Goal: Complete application form

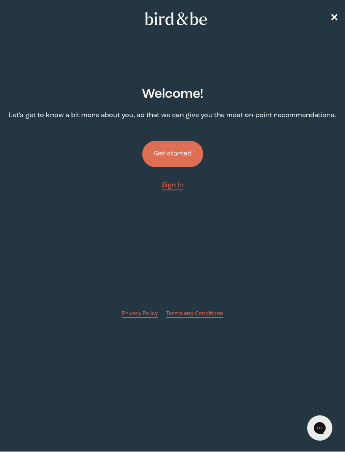
click at [187, 155] on button "Get started" at bounding box center [172, 154] width 61 height 27
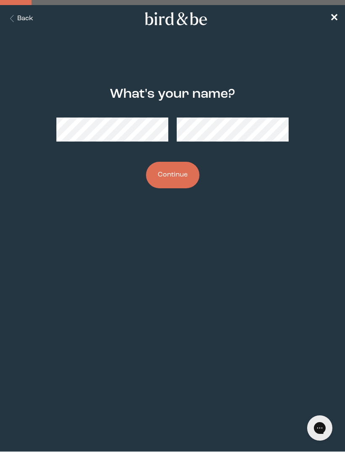
click at [186, 166] on button "Continue" at bounding box center [172, 175] width 53 height 27
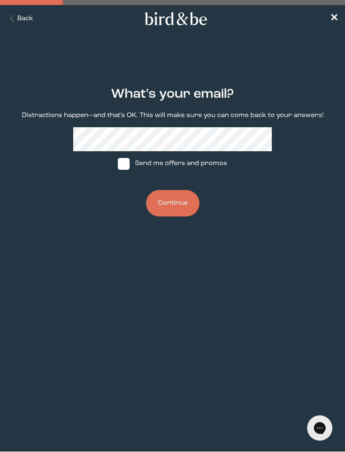
click at [164, 206] on button "Continue" at bounding box center [172, 203] width 53 height 27
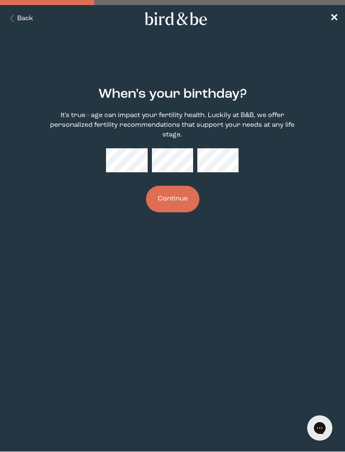
click at [185, 195] on button "Continue" at bounding box center [172, 199] width 53 height 27
click at [185, 198] on button "Continue" at bounding box center [172, 199] width 53 height 27
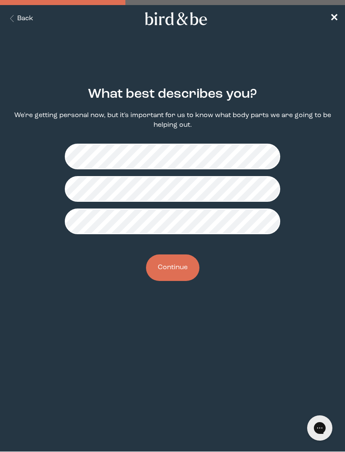
click at [186, 272] on button "Continue" at bounding box center [172, 267] width 53 height 27
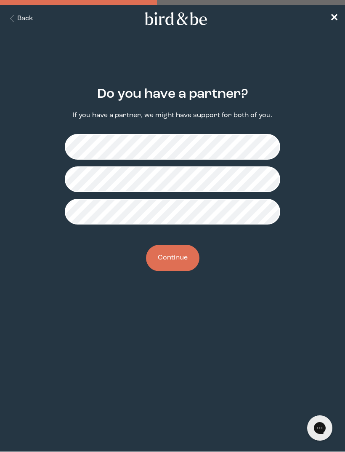
click at [190, 255] on button "Continue" at bounding box center [172, 258] width 53 height 27
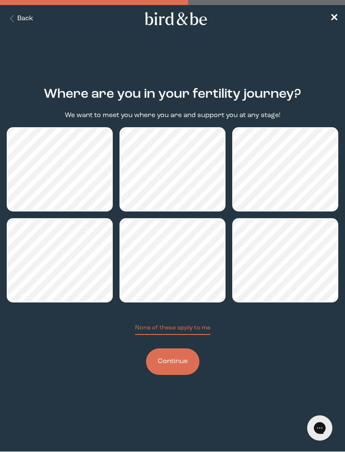
click at [195, 329] on button "None of these apply to me" at bounding box center [172, 329] width 75 height 11
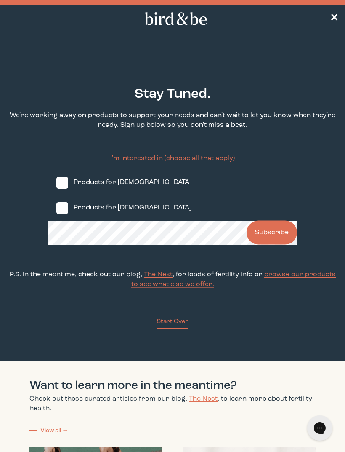
click at [59, 214] on span at bounding box center [62, 208] width 12 height 12
click at [56, 208] on input "Products for [DEMOGRAPHIC_DATA]" at bounding box center [56, 208] width 0 height 0
checkbox input "true"
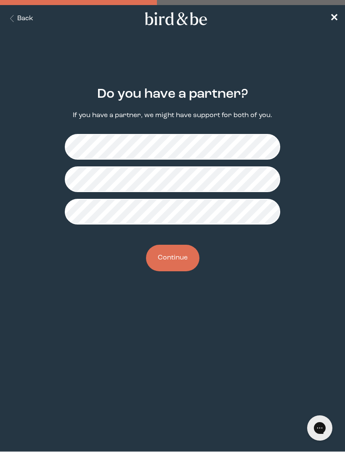
click at [184, 261] on button "Continue" at bounding box center [172, 258] width 53 height 27
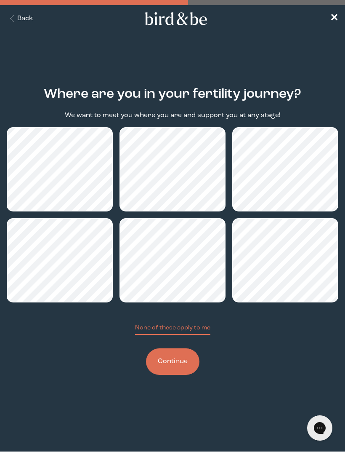
click at [187, 366] on button "Continue" at bounding box center [172, 361] width 53 height 27
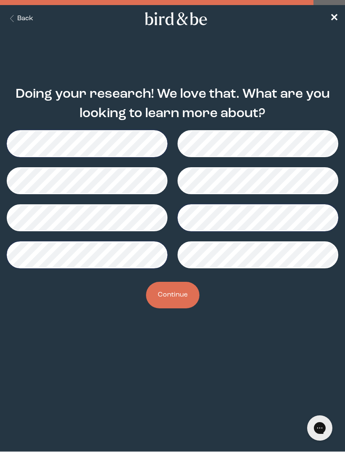
click at [188, 294] on button "Continue" at bounding box center [172, 295] width 53 height 27
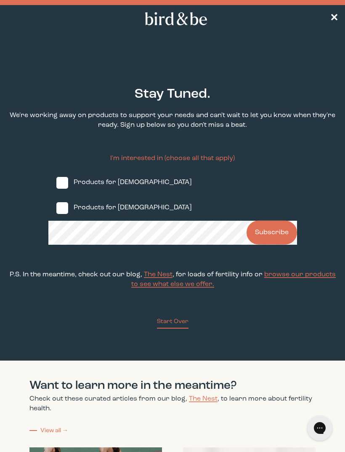
click at [67, 211] on span at bounding box center [62, 208] width 12 height 12
click at [56, 208] on input "Products for [DEMOGRAPHIC_DATA]" at bounding box center [56, 208] width 0 height 0
checkbox input "true"
click at [283, 241] on button "Subscribe" at bounding box center [272, 233] width 51 height 24
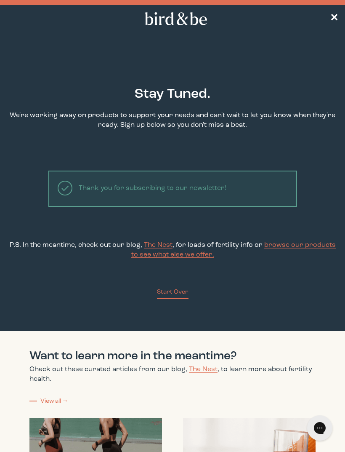
click at [313, 248] on span "browse our products to see what else we offer." at bounding box center [233, 250] width 205 height 16
